Goal: Book appointment/travel/reservation

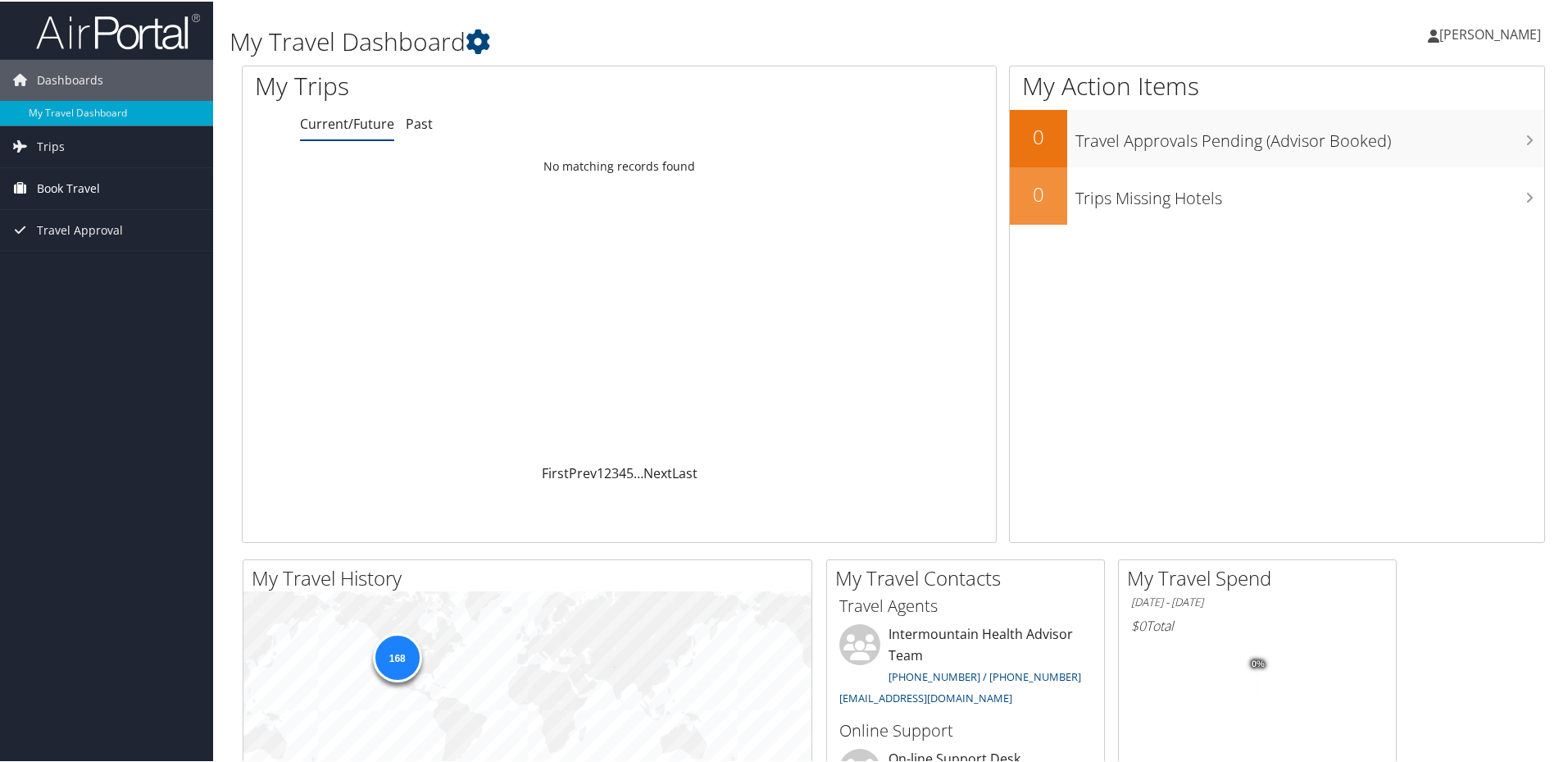
click at [70, 190] on span "Book Travel" at bounding box center [68, 187] width 63 height 41
click at [91, 271] on link "Book/Manage Online Trips" at bounding box center [106, 268] width 213 height 25
click at [53, 186] on span "Book Travel" at bounding box center [68, 187] width 63 height 41
click at [100, 276] on link "Book/Manage Online Trips" at bounding box center [106, 268] width 213 height 25
